Goal: Find specific page/section: Find specific page/section

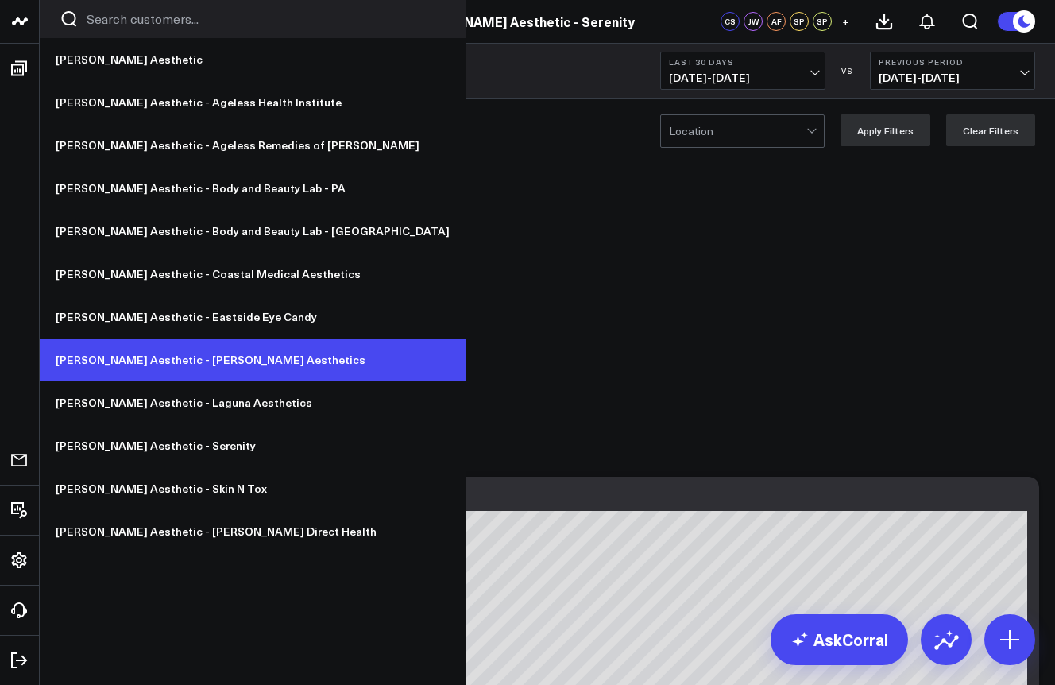
click at [214, 366] on link "[PERSON_NAME] Aesthetic - [PERSON_NAME] Aesthetics" at bounding box center [253, 359] width 426 height 43
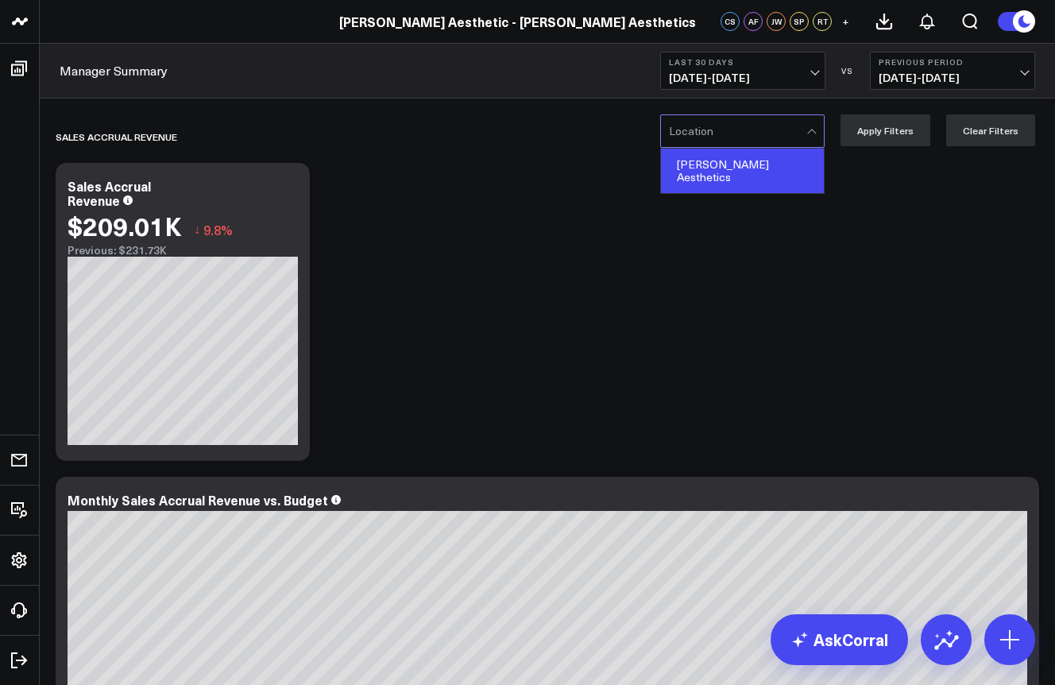
click at [739, 170] on div "Hamilton Aesthetics" at bounding box center [742, 171] width 163 height 44
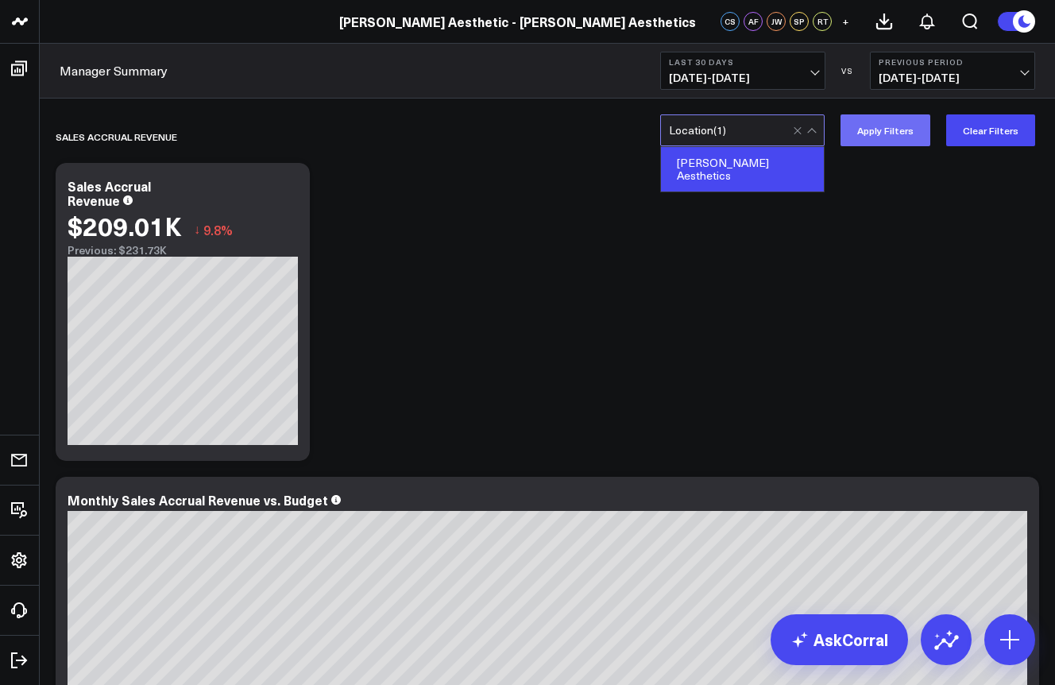
click at [903, 141] on button "Apply Filters" at bounding box center [885, 130] width 90 height 32
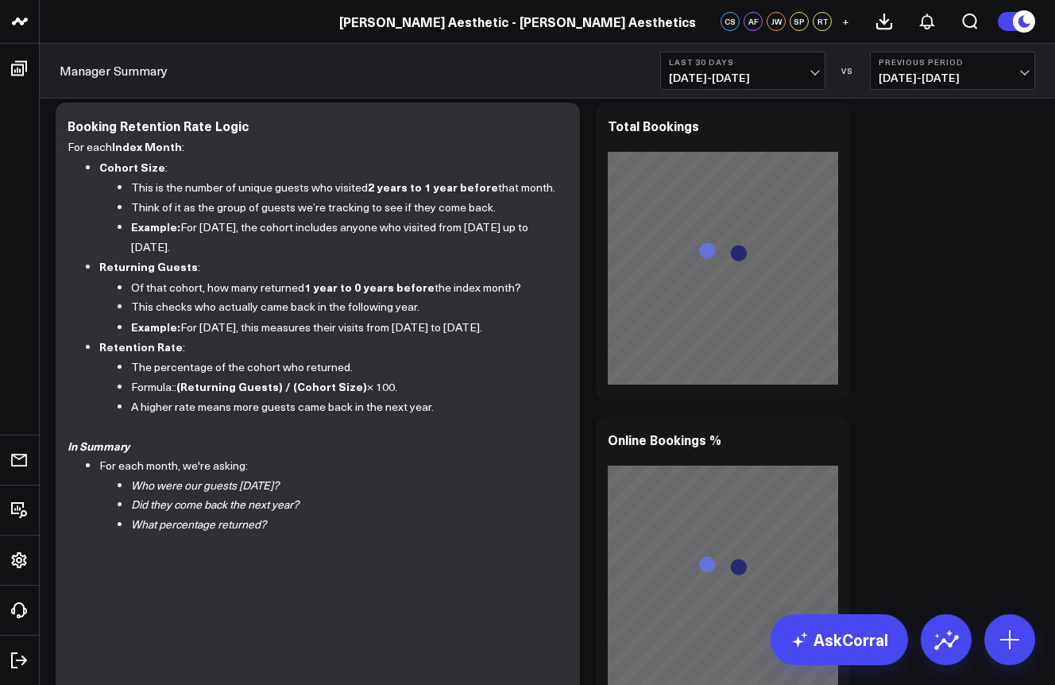
scroll to position [2341, 0]
